Goal: Find specific page/section: Find specific page/section

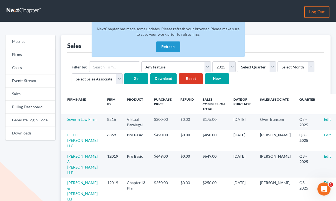
click at [158, 49] on button "Refresh" at bounding box center [168, 47] width 24 height 11
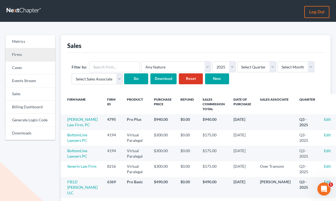
click at [30, 52] on link "Firms" at bounding box center [30, 54] width 50 height 13
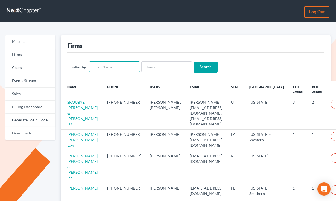
click at [100, 63] on input "text" at bounding box center [114, 66] width 51 height 11
type input "y"
type input "yitz"
click at [193, 62] on input "Search" at bounding box center [205, 67] width 24 height 11
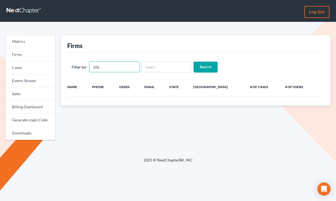
click at [114, 65] on input "yitz" at bounding box center [114, 66] width 51 height 11
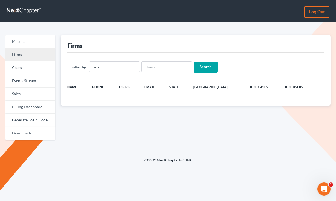
click at [26, 57] on link "Firms" at bounding box center [30, 54] width 50 height 13
